Goal: Information Seeking & Learning: Compare options

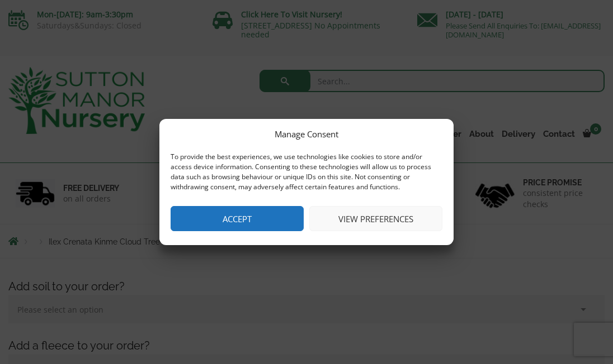
click at [257, 212] on button "Accept" at bounding box center [236, 218] width 133 height 25
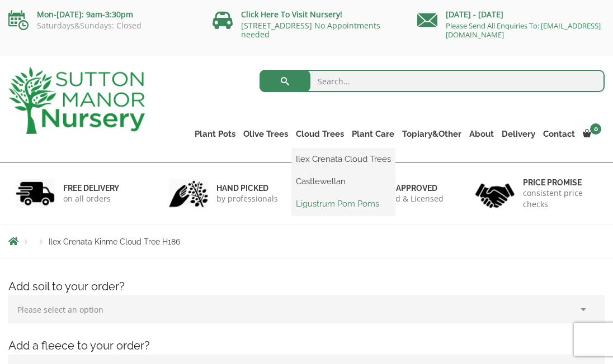
click at [324, 206] on link "Ligustrum Pom Poms" at bounding box center [343, 204] width 103 height 17
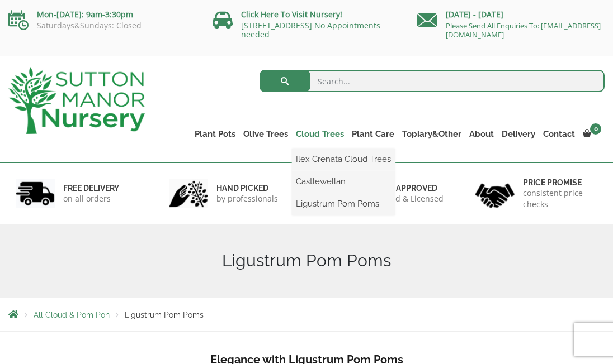
click at [321, 132] on link "Cloud Trees" at bounding box center [320, 134] width 56 height 16
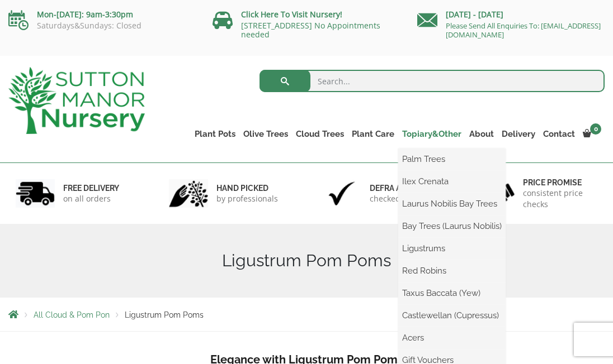
click at [432, 131] on link "Topiary&Other" at bounding box center [431, 134] width 67 height 16
click at [416, 333] on link "Acers" at bounding box center [451, 338] width 107 height 17
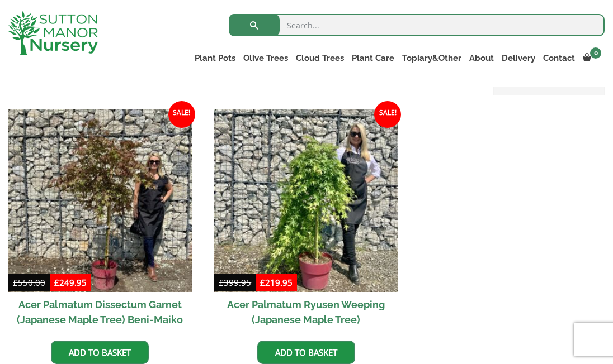
scroll to position [325, 0]
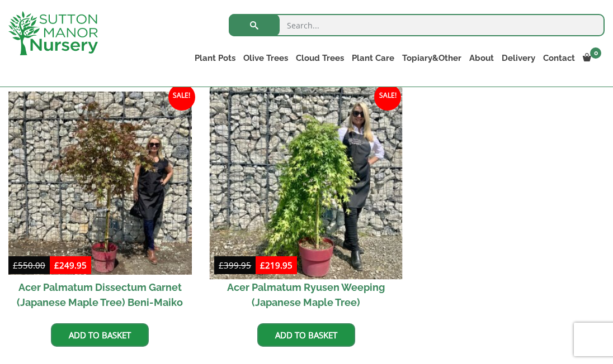
click at [331, 200] on img at bounding box center [306, 183] width 192 height 192
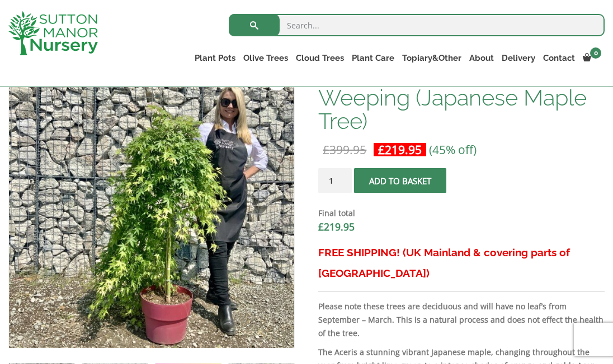
scroll to position [433, 0]
